Goal: Transaction & Acquisition: Obtain resource

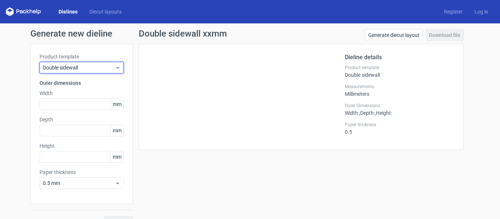
click at [78, 70] on span "Double sidewall" at bounding box center [79, 67] width 72 height 7
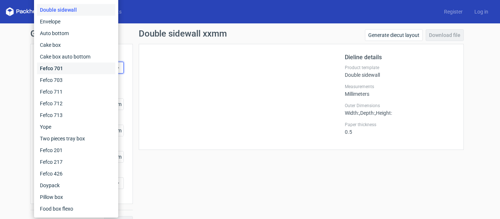
click at [78, 71] on div "Fefco 701" at bounding box center [76, 69] width 78 height 12
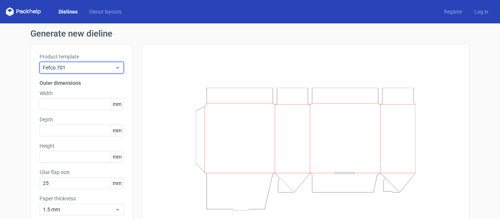
click at [82, 62] on div "Fefco 701" at bounding box center [82, 68] width 84 height 12
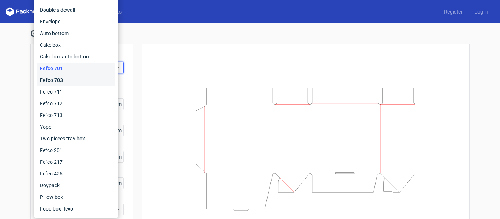
click at [73, 79] on div "Fefco 703" at bounding box center [76, 80] width 78 height 12
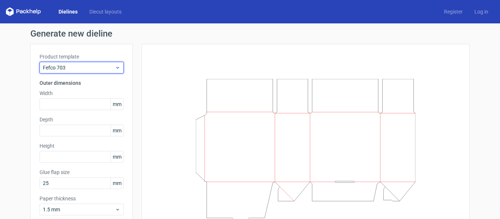
click at [79, 68] on span "Fefco 703" at bounding box center [79, 67] width 72 height 7
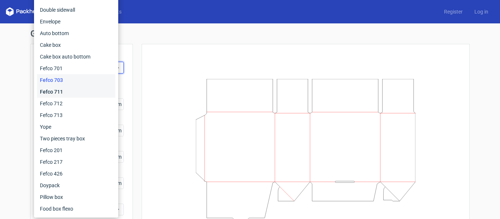
drag, startPoint x: 74, startPoint y: 91, endPoint x: 79, endPoint y: 84, distance: 8.6
click at [74, 91] on div "Fefco 711" at bounding box center [76, 92] width 78 height 12
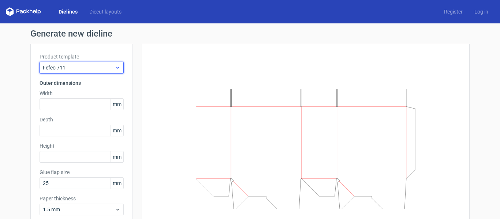
click at [84, 72] on div "Fefco 711" at bounding box center [82, 68] width 84 height 12
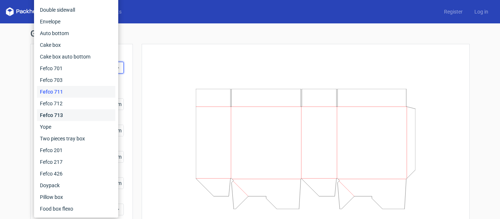
click at [72, 111] on div "Fefco 713" at bounding box center [76, 115] width 78 height 12
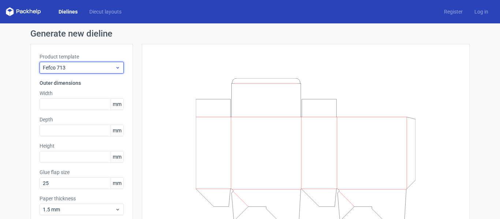
click at [84, 67] on span "Fefco 713" at bounding box center [79, 67] width 72 height 7
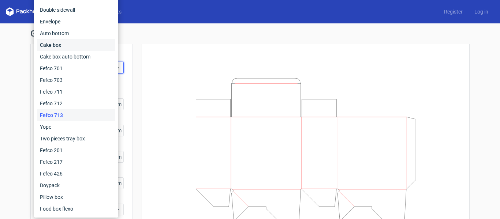
click at [80, 44] on div "Cake box" at bounding box center [76, 45] width 78 height 12
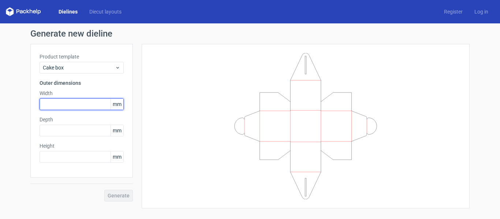
drag, startPoint x: 64, startPoint y: 104, endPoint x: 84, endPoint y: 116, distance: 23.0
click at [65, 105] on input "text" at bounding box center [82, 104] width 84 height 12
type input "180"
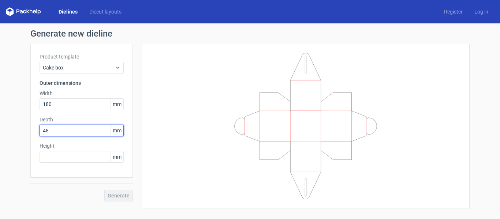
type input "4"
type input "180"
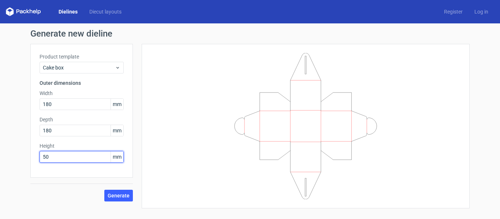
type input "50"
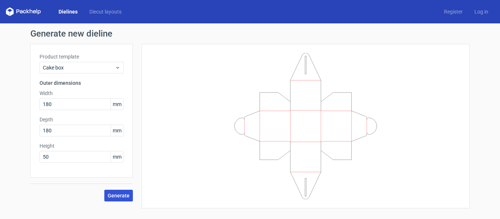
click at [125, 196] on span "Generate" at bounding box center [119, 195] width 22 height 5
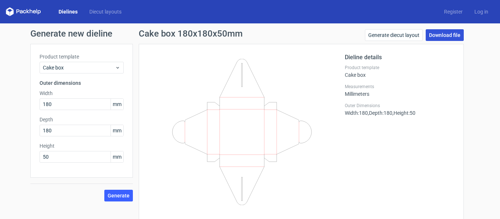
click at [456, 33] on link "Download file" at bounding box center [445, 35] width 38 height 12
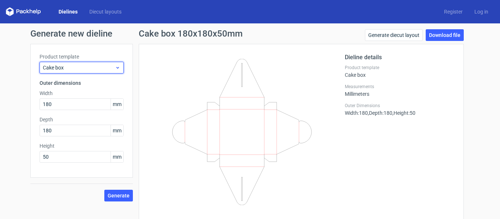
click at [84, 63] on div "Cake box" at bounding box center [82, 68] width 84 height 12
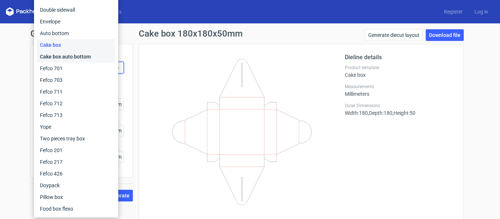
click at [85, 57] on div "Cake box auto bottom" at bounding box center [76, 57] width 78 height 12
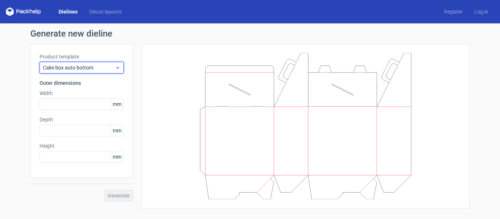
click at [85, 70] on span "Cake box auto bottom" at bounding box center [79, 67] width 72 height 7
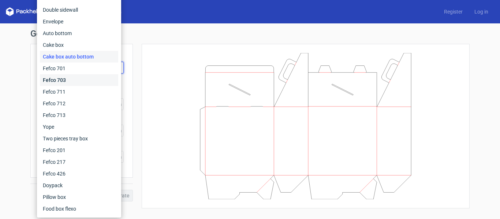
click at [80, 80] on div "Fefco 703" at bounding box center [79, 80] width 78 height 12
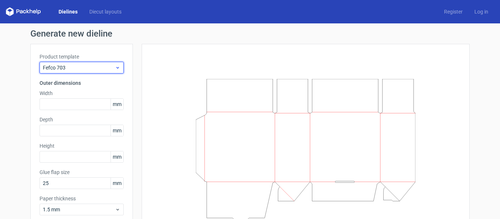
click at [83, 68] on span "Fefco 703" at bounding box center [79, 67] width 72 height 7
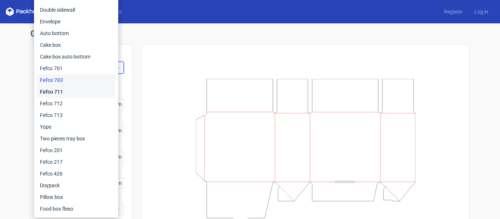
click at [79, 93] on div "Fefco 711" at bounding box center [76, 92] width 78 height 12
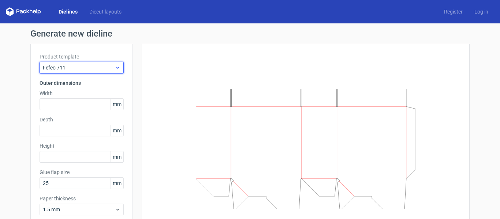
click at [83, 65] on span "Fefco 711" at bounding box center [79, 67] width 72 height 7
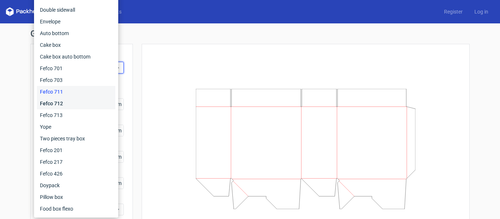
click at [78, 103] on div "Fefco 712" at bounding box center [76, 104] width 78 height 12
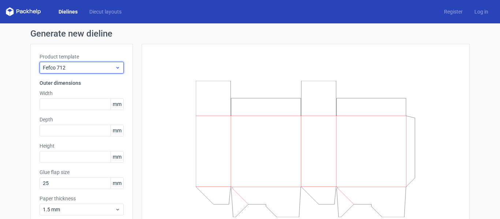
click at [87, 67] on span "Fefco 712" at bounding box center [79, 67] width 72 height 7
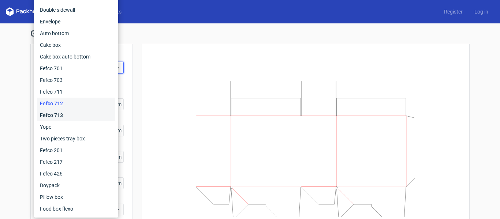
click at [78, 115] on div "Fefco 713" at bounding box center [76, 115] width 78 height 12
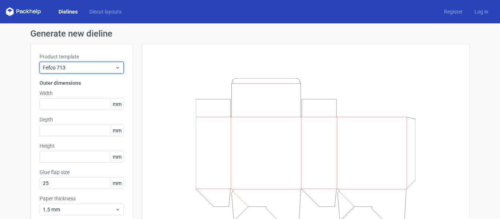
click at [83, 67] on span "Fefco 713" at bounding box center [79, 67] width 72 height 7
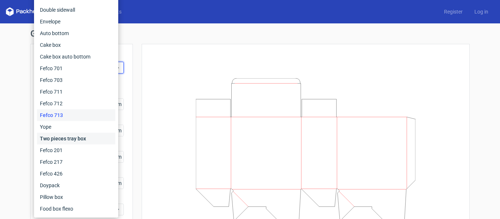
click at [71, 137] on div "Two pieces tray box" at bounding box center [76, 139] width 78 height 12
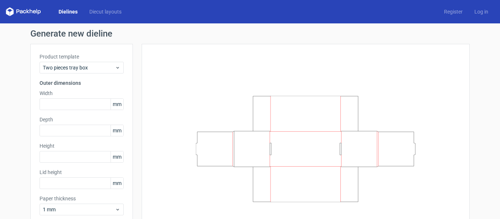
click at [85, 60] on label "Product template" at bounding box center [82, 56] width 84 height 7
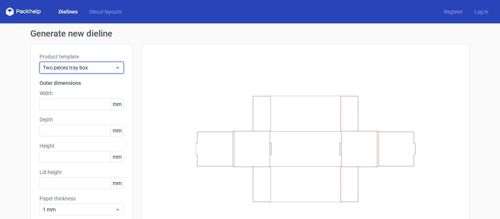
click at [80, 68] on span "Two pieces tray box" at bounding box center [79, 67] width 72 height 7
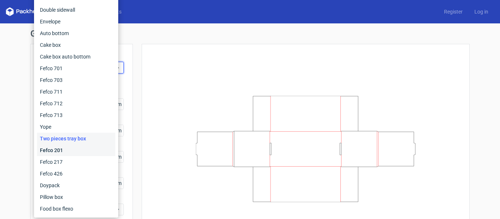
click at [74, 148] on div "Fefco 201" at bounding box center [76, 151] width 78 height 12
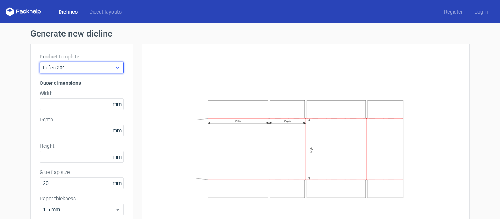
click at [84, 68] on span "Fefco 201" at bounding box center [79, 67] width 72 height 7
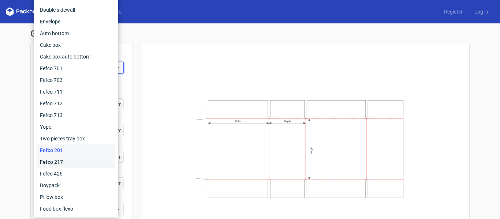
click at [73, 164] on div "Fefco 217" at bounding box center [76, 162] width 78 height 12
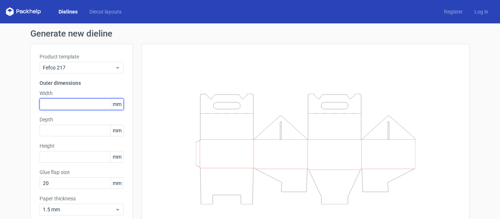
click at [80, 101] on input "text" at bounding box center [82, 104] width 84 height 12
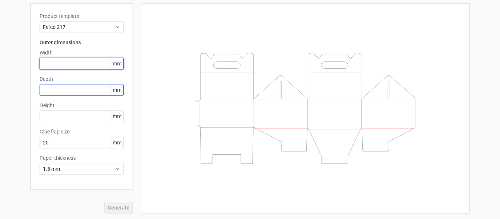
scroll to position [41, 0]
type input "180"
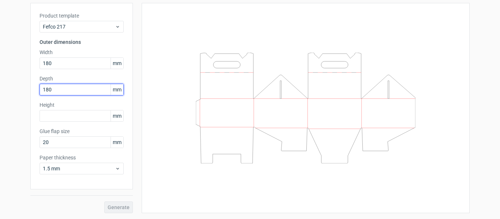
type input "180"
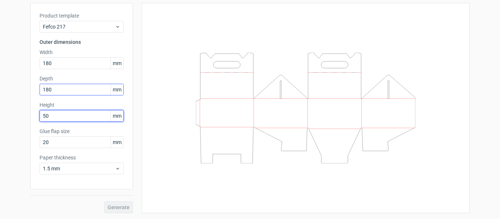
type input "50"
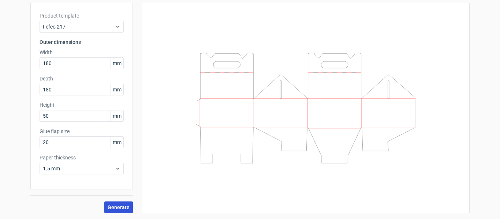
click at [120, 209] on span "Generate" at bounding box center [119, 207] width 22 height 5
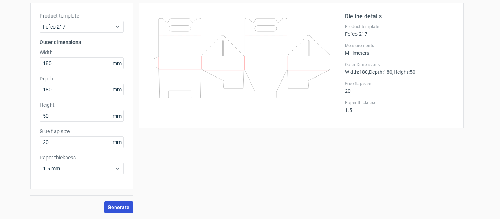
click at [117, 205] on span "Generate" at bounding box center [119, 207] width 22 height 5
drag, startPoint x: 119, startPoint y: 208, endPoint x: 147, endPoint y: 202, distance: 28.4
click at [120, 208] on span "Generate" at bounding box center [119, 207] width 22 height 5
click at [460, 205] on div "New dieline generated" at bounding box center [460, 201] width 50 height 7
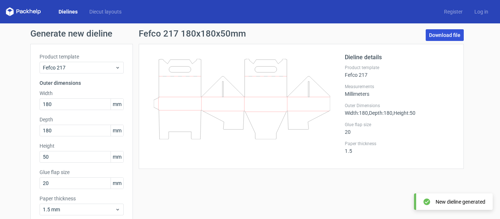
click at [453, 37] on link "Download file" at bounding box center [445, 35] width 38 height 12
